Goal: Check status: Check status

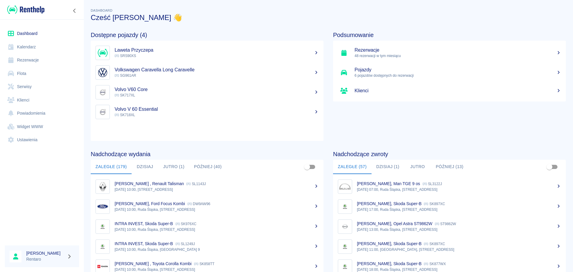
click at [172, 168] on button "Jutro (1)" at bounding box center [174, 167] width 31 height 14
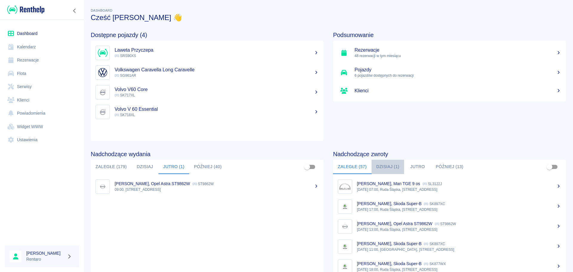
click at [390, 165] on button "Dzisiaj (1)" at bounding box center [388, 167] width 33 height 14
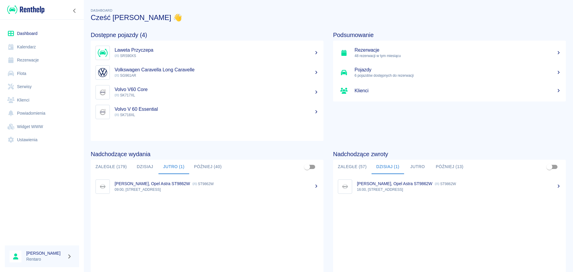
click at [34, 50] on link "Kalendarz" at bounding box center [42, 46] width 74 height 13
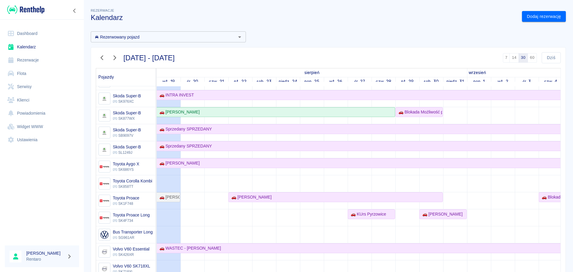
scroll to position [408, 0]
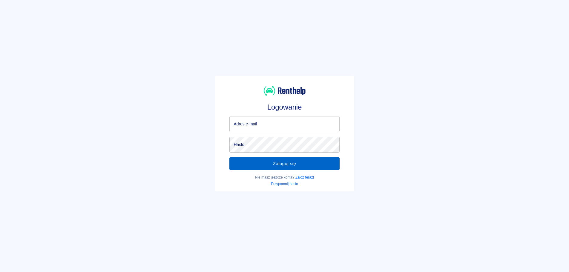
type input "[EMAIL_ADDRESS][DOMAIN_NAME]"
click at [286, 161] on button "Zaloguj się" at bounding box center [284, 163] width 110 height 13
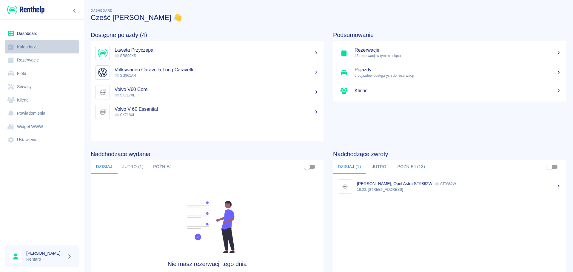
click at [36, 52] on link "Kalendarz" at bounding box center [42, 46] width 74 height 13
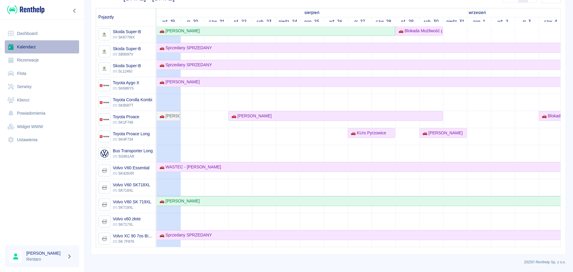
click at [28, 45] on link "Kalendarz" at bounding box center [42, 46] width 74 height 13
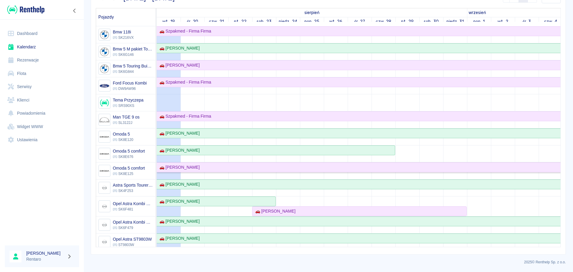
click at [176, 169] on div "🚗 Dawid Koclęga" at bounding box center [178, 167] width 43 height 6
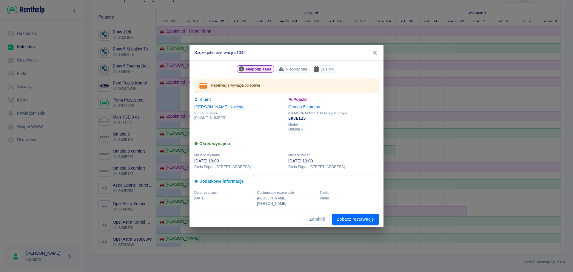
drag, startPoint x: 373, startPoint y: 58, endPoint x: 355, endPoint y: 80, distance: 28.9
click at [373, 56] on icon "button" at bounding box center [375, 53] width 8 height 6
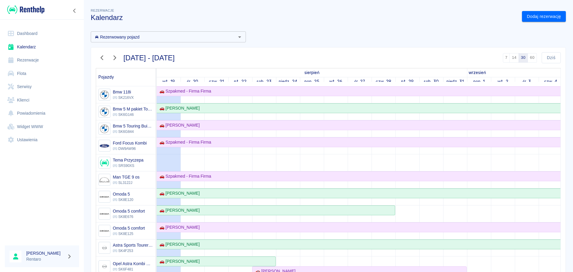
click at [103, 58] on icon "button" at bounding box center [102, 58] width 8 height 6
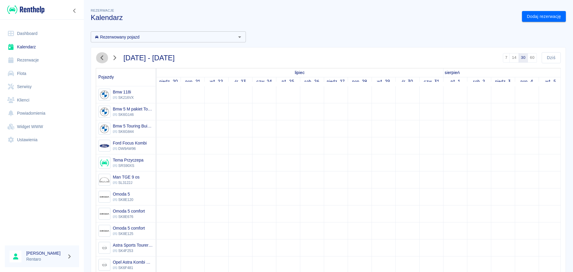
click at [103, 58] on icon "button" at bounding box center [102, 58] width 8 height 6
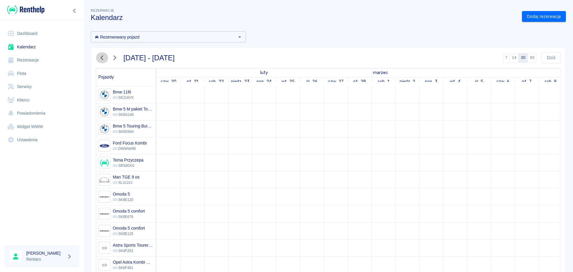
click at [102, 58] on icon "button" at bounding box center [102, 58] width 8 height 6
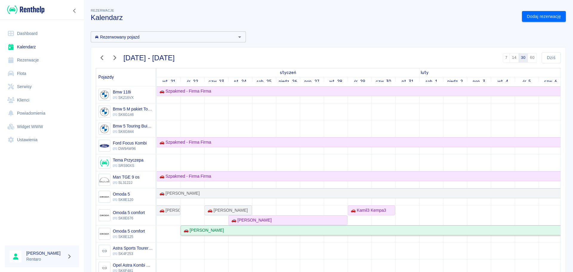
click at [221, 233] on div "🚗 Marek Greń" at bounding box center [419, 230] width 476 height 6
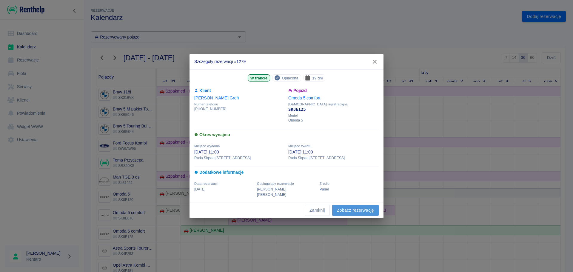
click at [354, 208] on link "Zobacz rezerwację" at bounding box center [355, 210] width 47 height 11
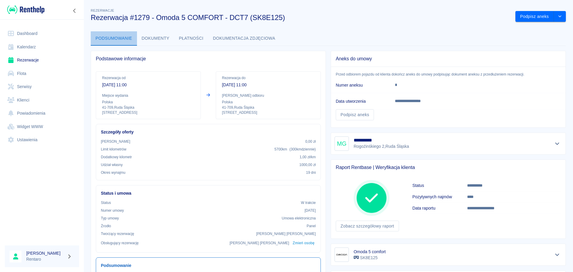
click at [118, 39] on button "Podsumowanie" at bounding box center [114, 38] width 46 height 14
